Goal: Find specific page/section: Find specific page/section

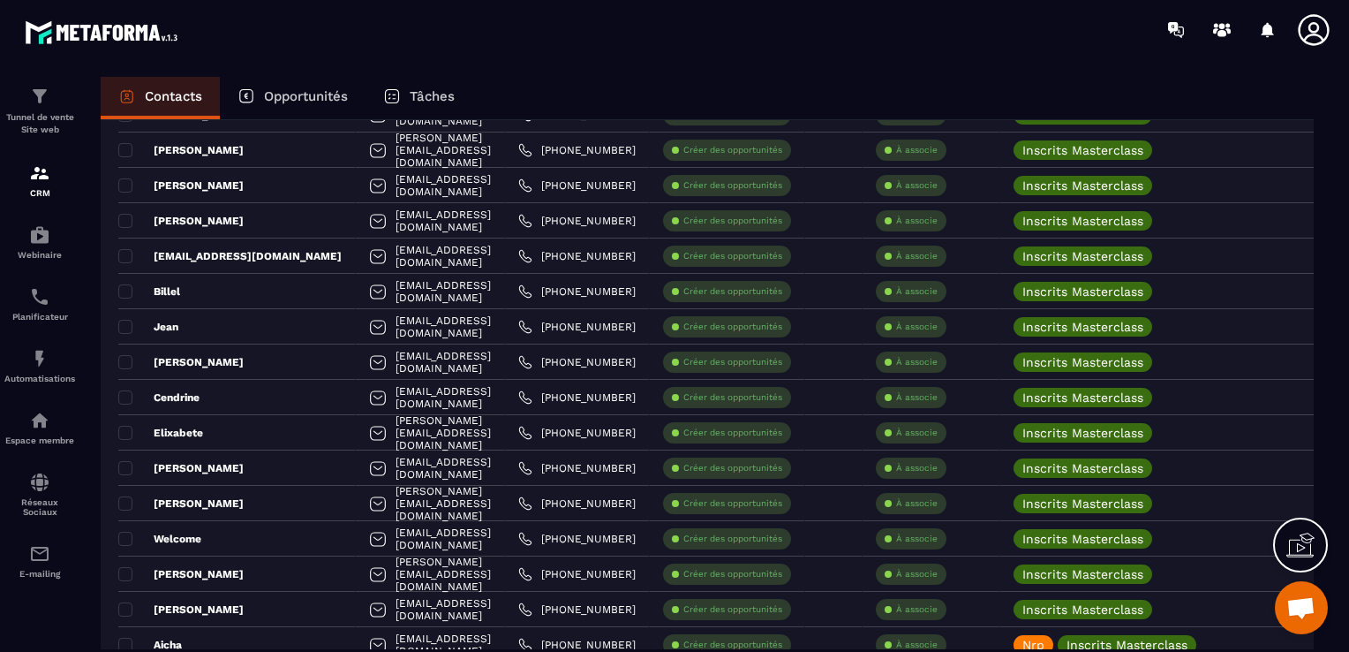
scroll to position [1817, 0]
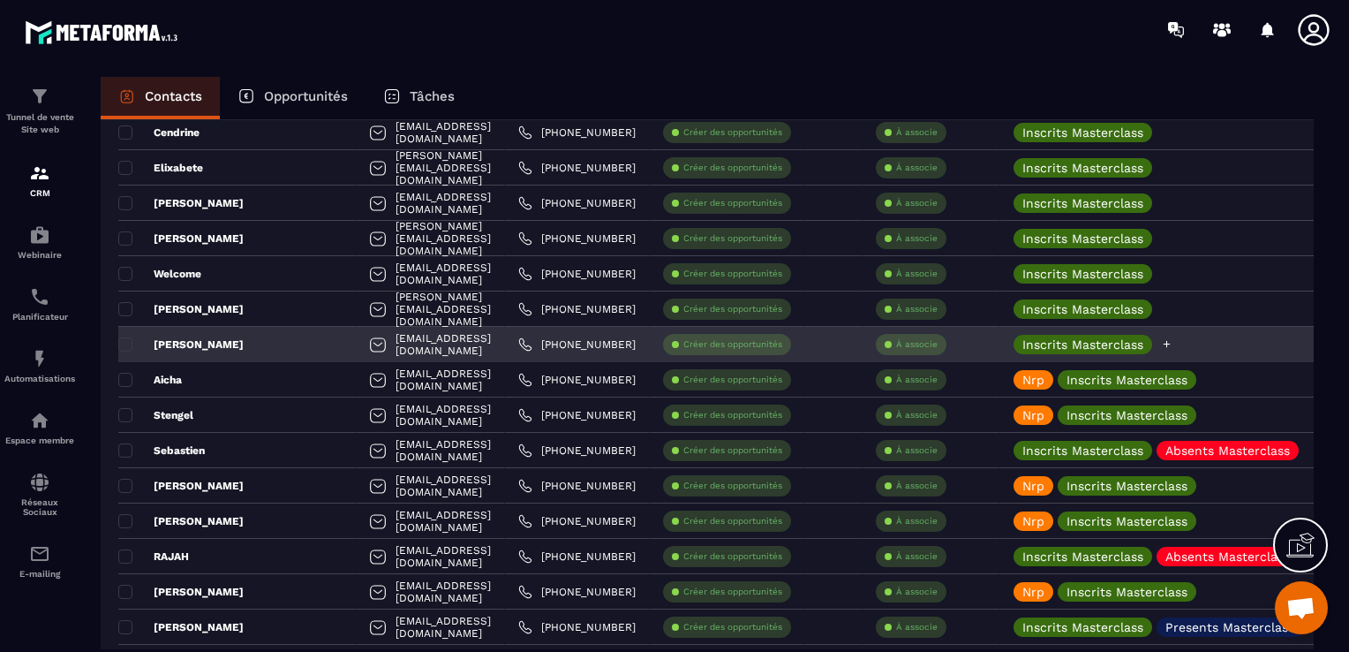
click at [1172, 345] on icon at bounding box center [1166, 343] width 11 height 11
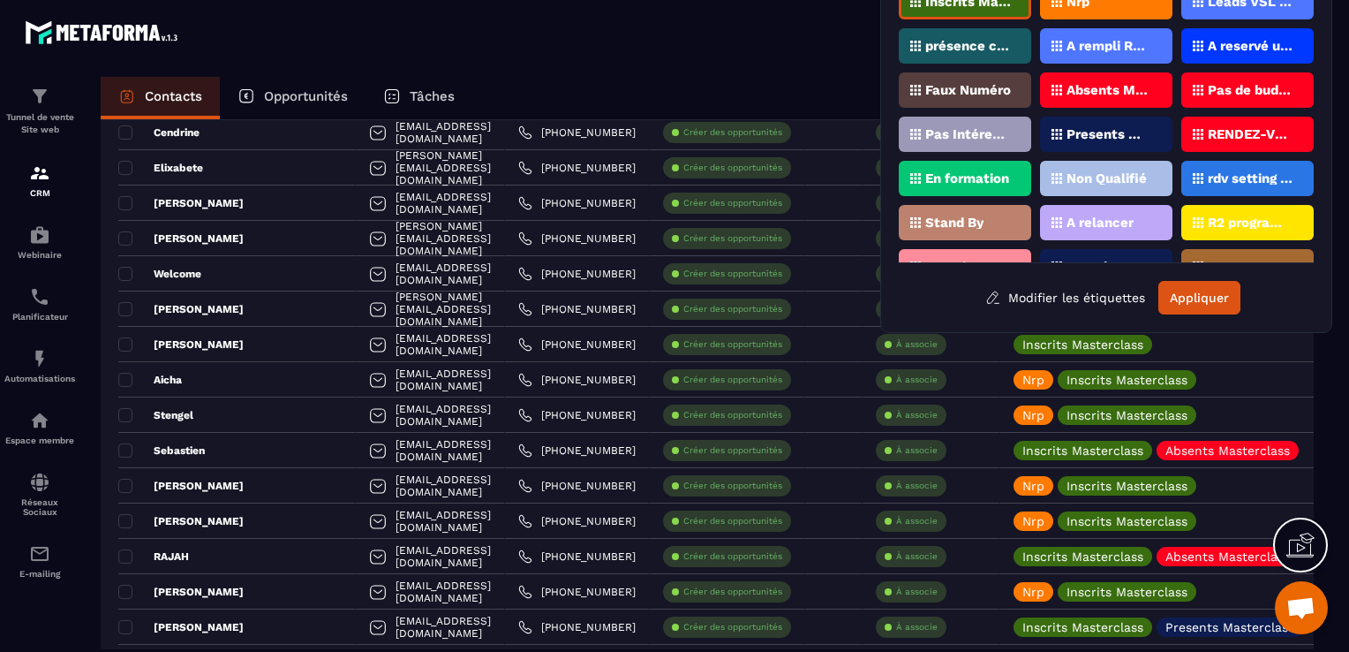
click at [1108, 3] on div "Nrp" at bounding box center [1106, 1] width 132 height 35
click at [1211, 300] on button "Appliquer" at bounding box center [1199, 298] width 82 height 34
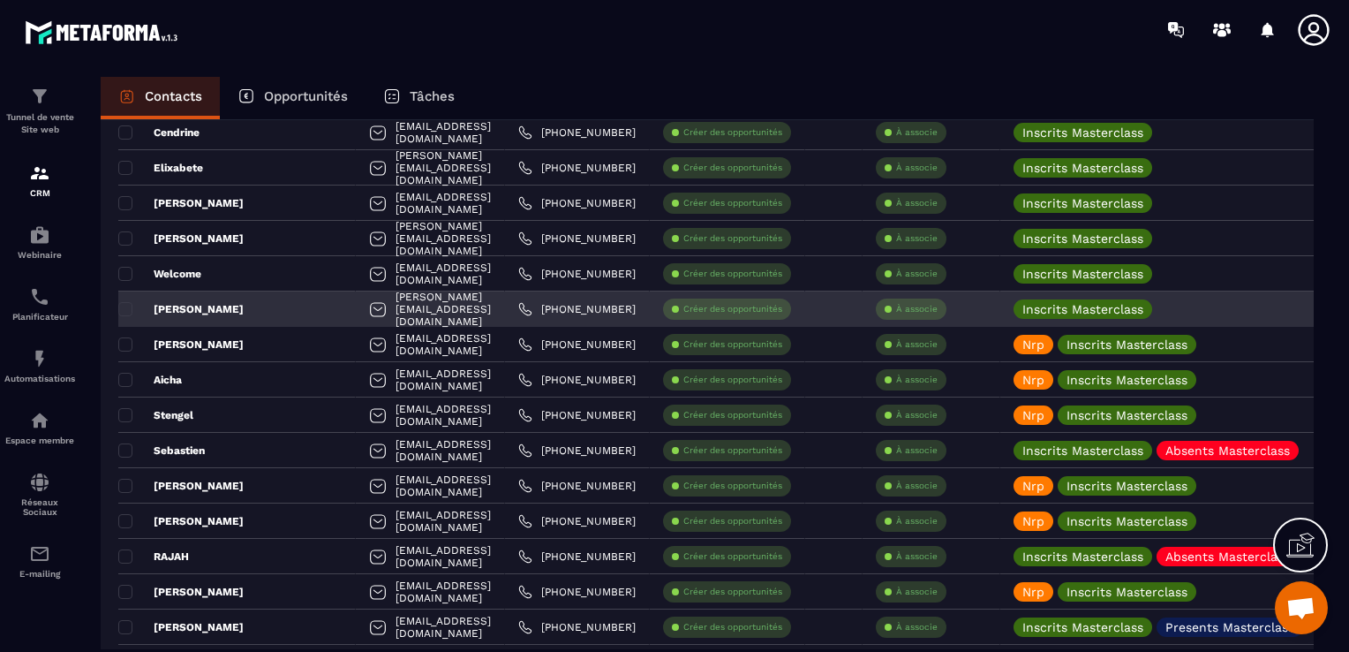
click at [356, 313] on div "[PERSON_NAME][EMAIL_ADDRESS][DOMAIN_NAME]" at bounding box center [430, 308] width 149 height 35
click at [219, 315] on div "[PERSON_NAME]" at bounding box center [236, 308] width 237 height 35
